Goal: Task Accomplishment & Management: Use online tool/utility

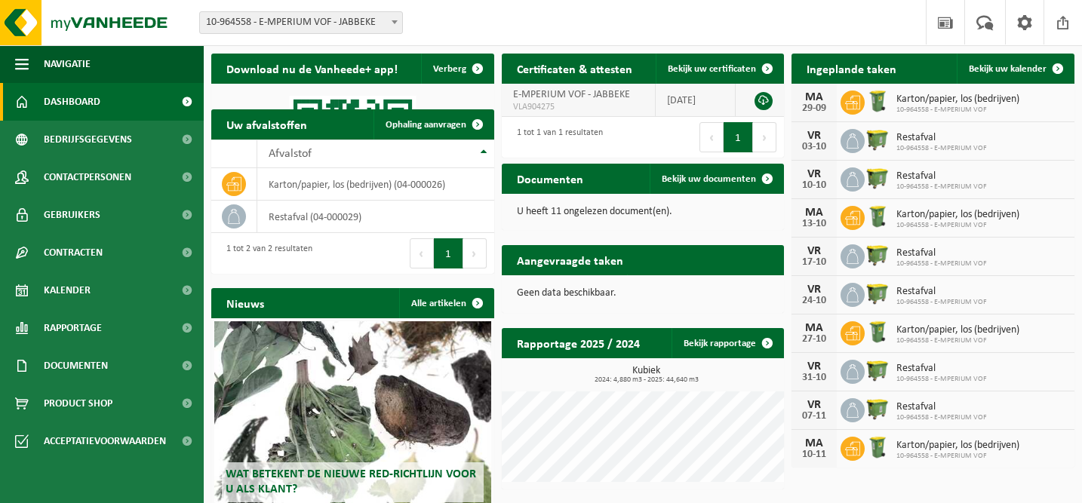
click at [581, 102] on span "VLA904275" at bounding box center [578, 107] width 131 height 12
click at [773, 99] on td at bounding box center [760, 100] width 49 height 33
click at [768, 100] on link at bounding box center [763, 101] width 18 height 18
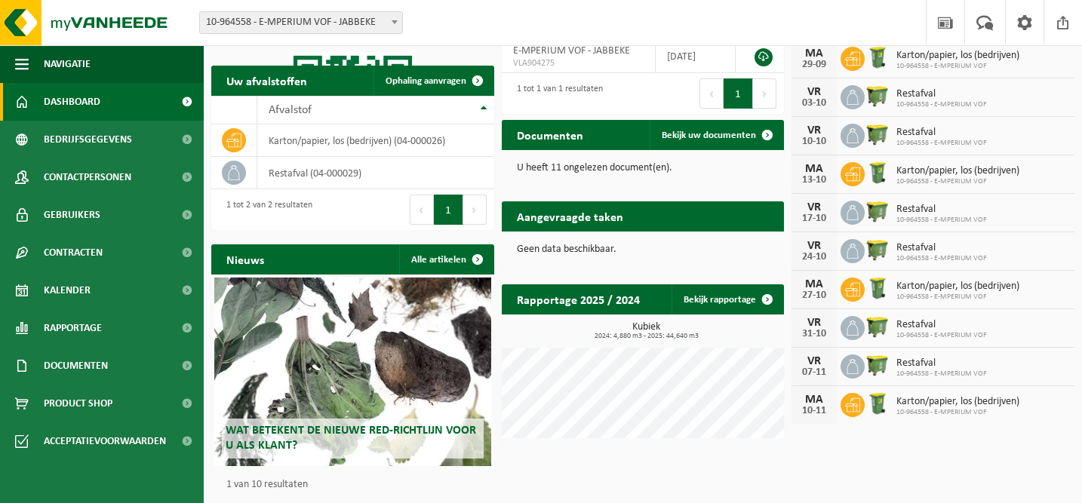
scroll to position [54, 0]
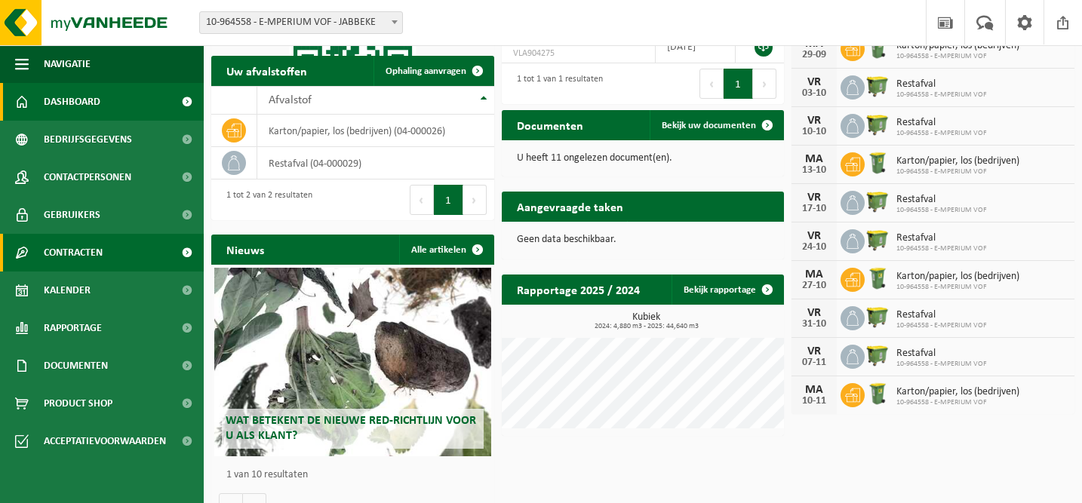
click at [114, 260] on link "Contracten" at bounding box center [102, 253] width 204 height 38
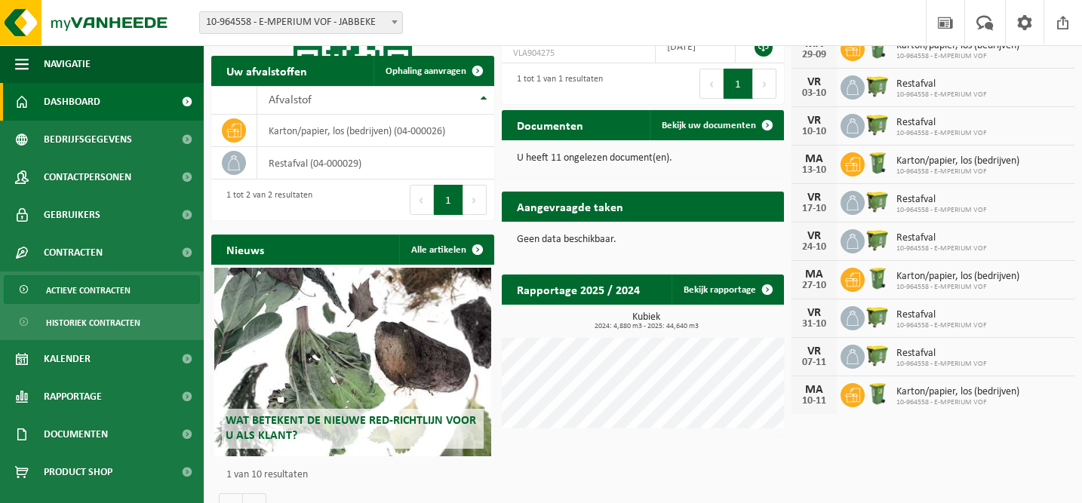
click at [122, 290] on span "Actieve contracten" at bounding box center [88, 290] width 84 height 29
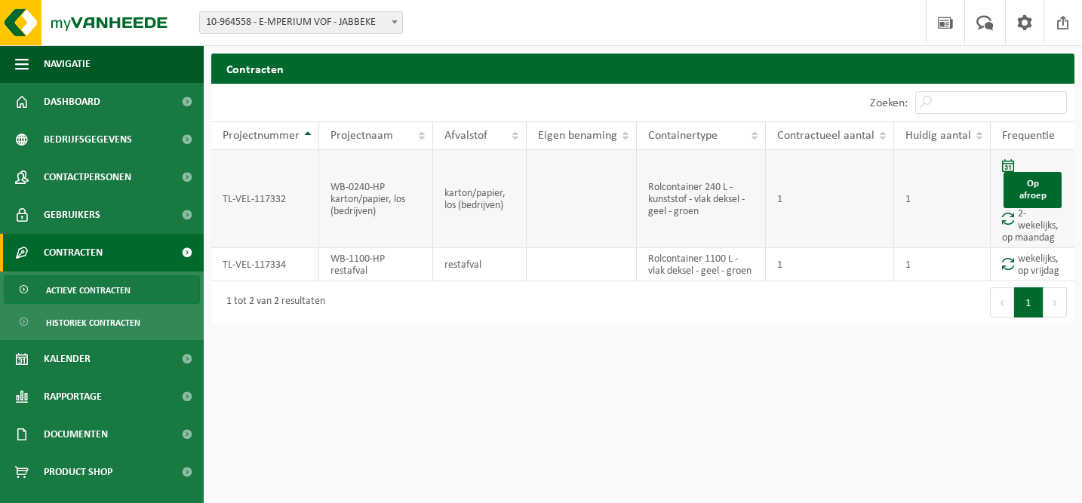
click at [982, 176] on td "1" at bounding box center [942, 199] width 97 height 98
click at [1027, 201] on link "Op afroep" at bounding box center [1032, 190] width 58 height 36
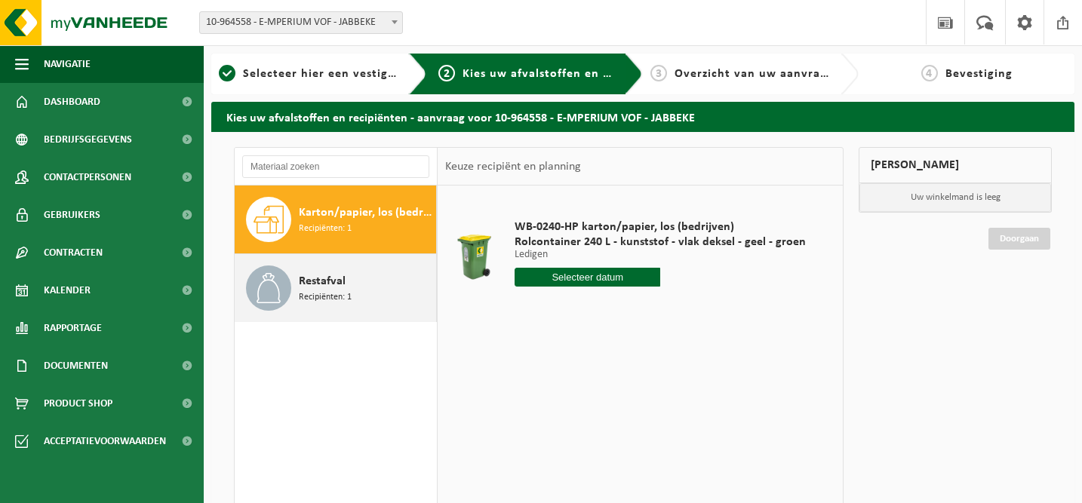
click at [352, 273] on div "Restafval Recipiënten: 1" at bounding box center [366, 288] width 134 height 45
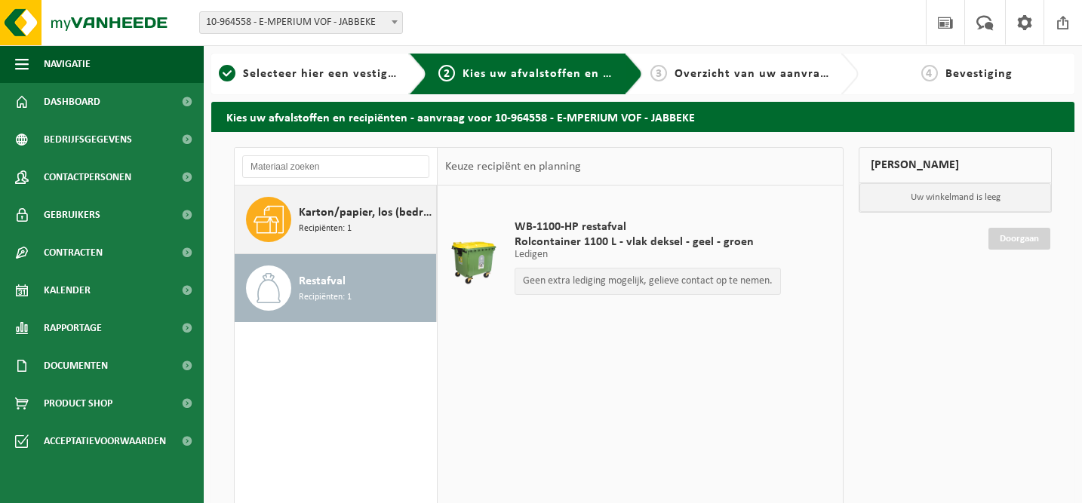
click at [350, 219] on span "Karton/papier, los (bedrijven)" at bounding box center [366, 213] width 134 height 18
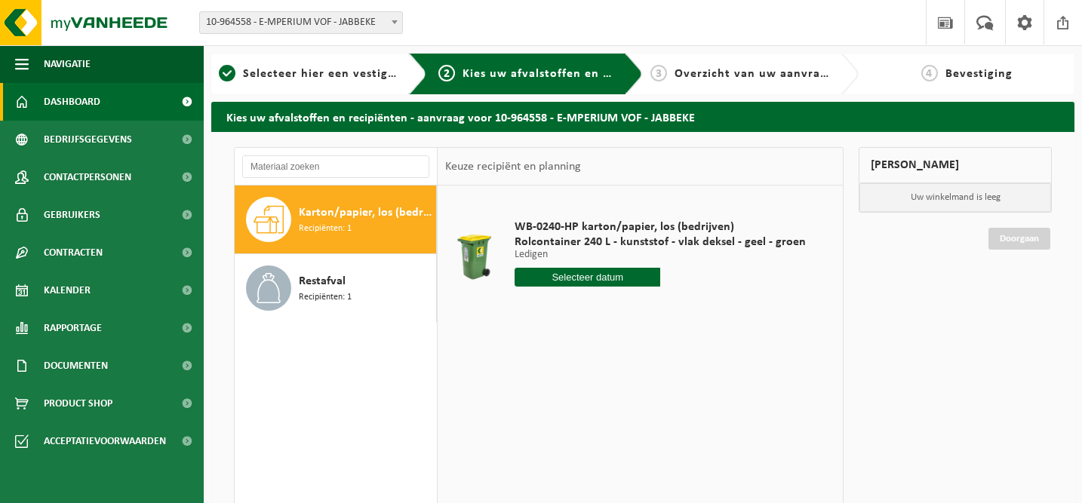
click at [106, 112] on link "Dashboard" at bounding box center [102, 102] width 204 height 38
